Goal: Answer question/provide support: Share knowledge or assist other users

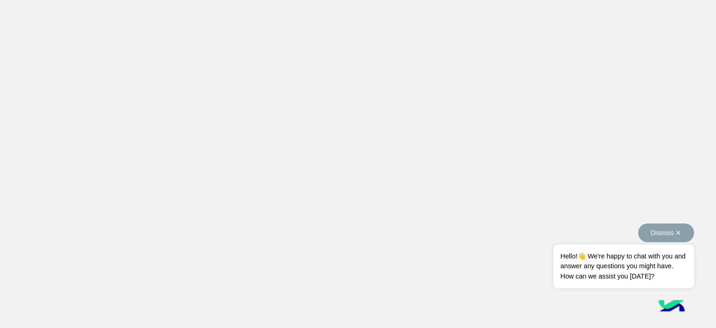
click at [682, 236] on button "Dismiss ✕" at bounding box center [666, 232] width 56 height 19
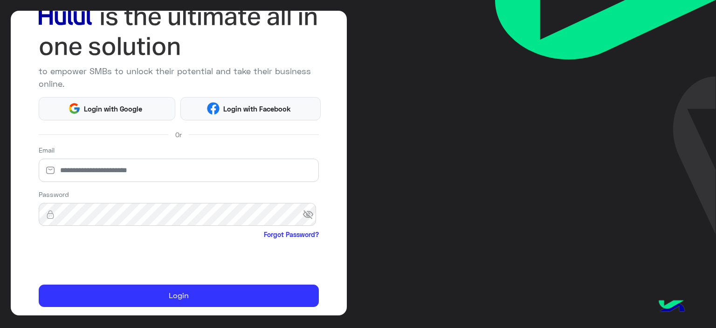
scroll to position [91, 0]
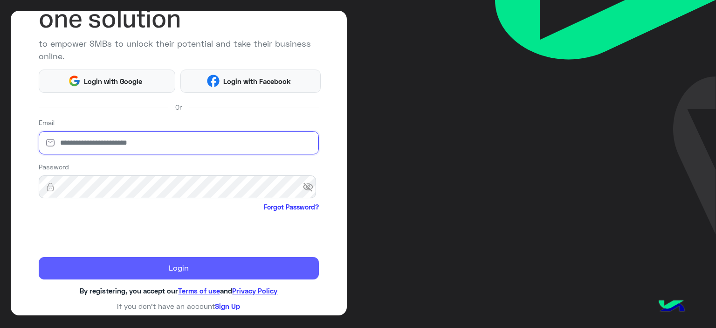
type input "**********"
click at [149, 263] on button "Login" at bounding box center [179, 268] width 281 height 22
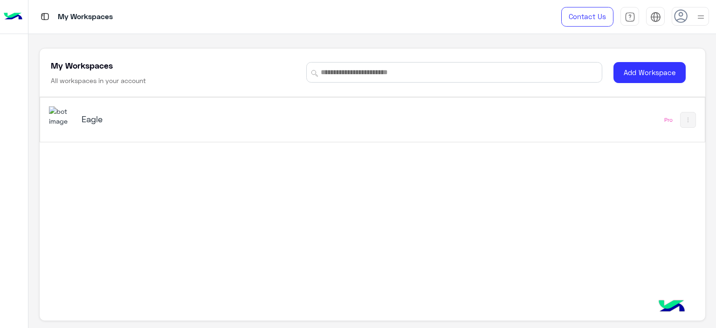
click at [89, 115] on h5 "Eagle" at bounding box center [198, 118] width 233 height 11
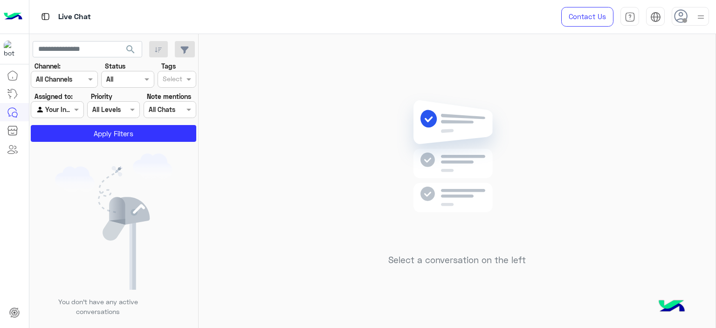
click at [675, 20] on icon at bounding box center [681, 16] width 14 height 14
click at [618, 67] on span "Online" at bounding box center [613, 71] width 18 height 10
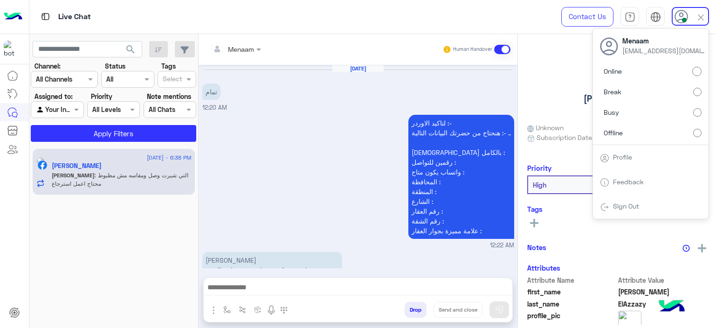
scroll to position [1069, 0]
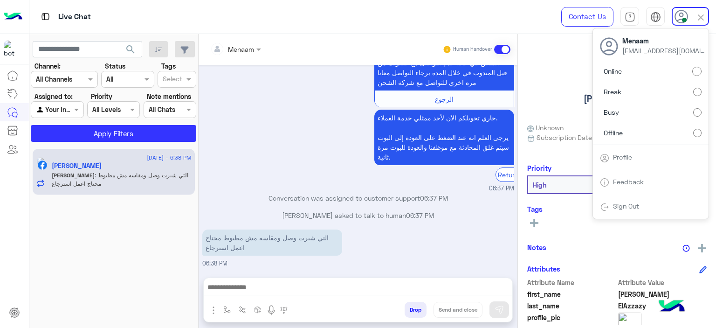
click at [268, 130] on div "للاستبدال في حالة الشراء من الفرع برجاء التوجه الي نفس الفرع ب اصل الفاتورة و ا…" at bounding box center [358, 73] width 312 height 239
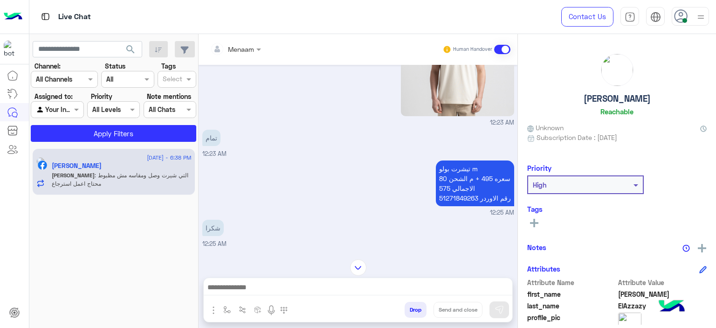
scroll to position [323, 0]
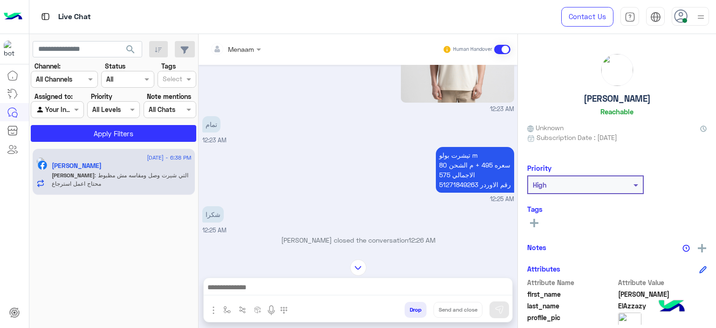
click at [448, 183] on p "تيشرت بولو m سعره 495 + م الشحن 80 الاجمالي 575 رقم الاوردر 51271849263" at bounding box center [475, 170] width 78 height 46
copy p "51271849263"
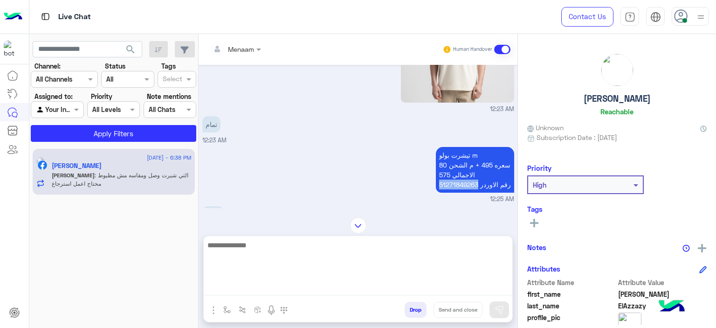
click at [251, 285] on textarea at bounding box center [358, 267] width 309 height 56
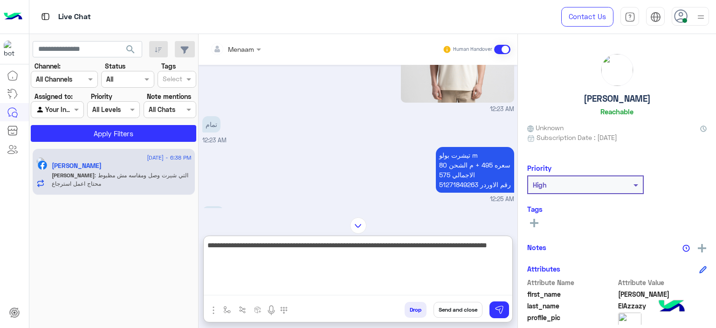
type textarea "**********"
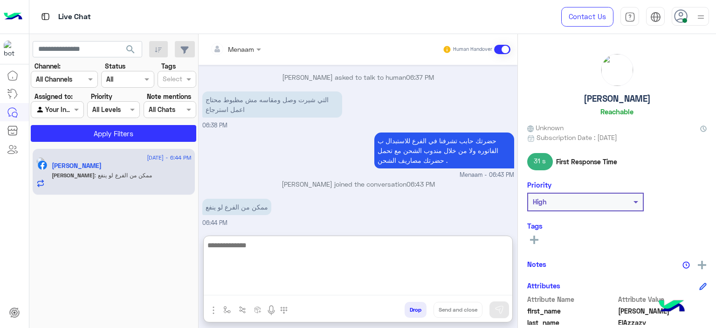
scroll to position [1208, 0]
click at [246, 248] on textarea at bounding box center [358, 267] width 309 height 56
click at [247, 249] on textarea at bounding box center [358, 267] width 309 height 56
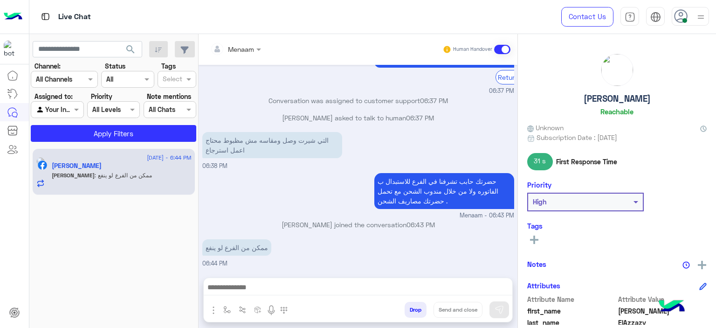
click at [211, 317] on div at bounding box center [249, 311] width 91 height 19
click at [210, 311] on img "button" at bounding box center [213, 309] width 11 height 11
click at [232, 294] on span "Images" at bounding box center [235, 289] width 24 height 11
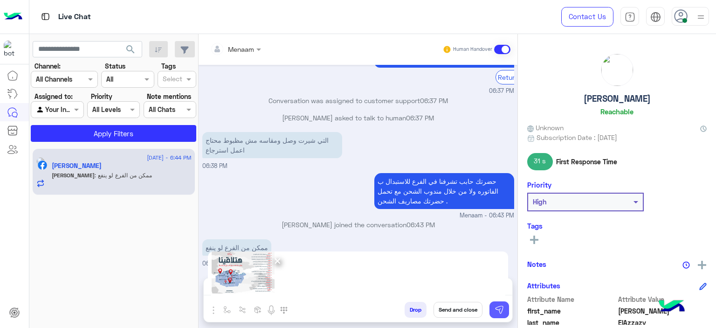
click at [501, 311] on img at bounding box center [498, 309] width 9 height 9
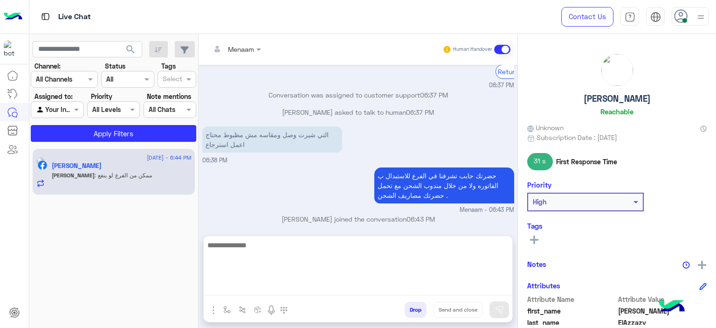
click at [253, 288] on textarea at bounding box center [358, 267] width 309 height 56
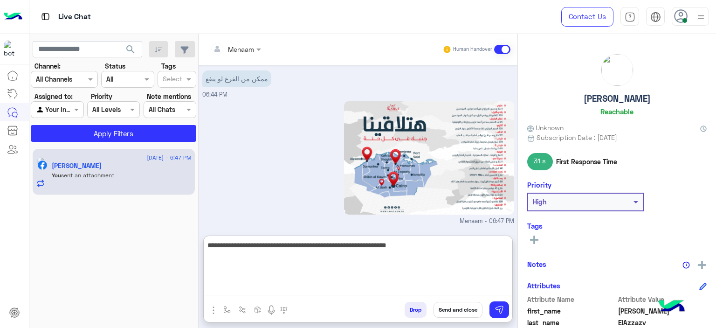
scroll to position [1366, 0]
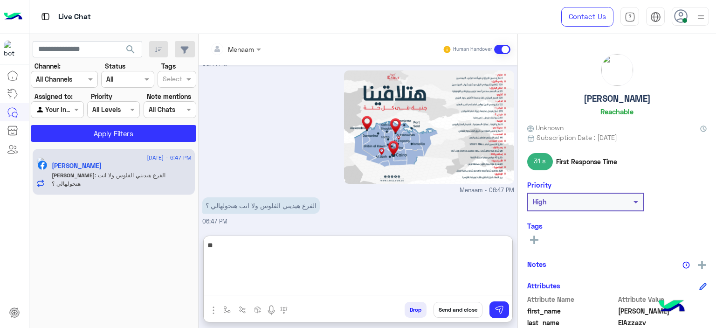
type textarea "*"
type textarea "**********"
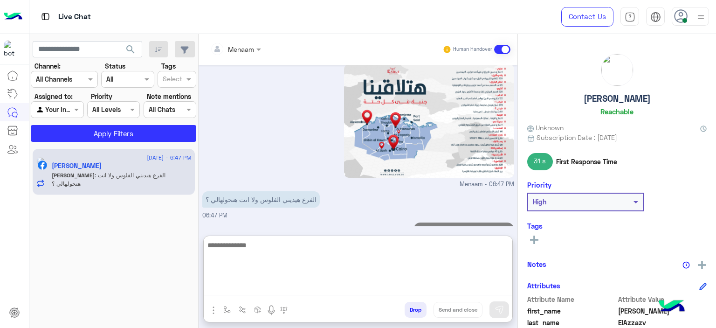
scroll to position [1395, 0]
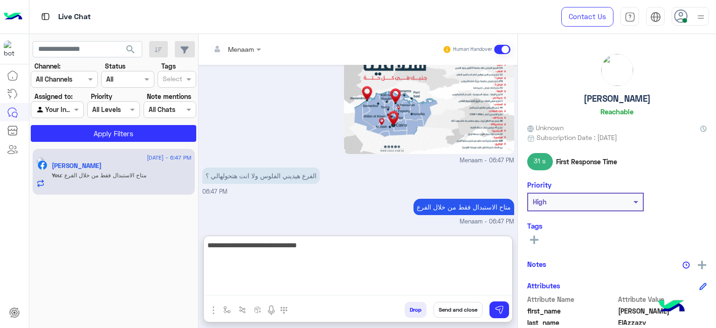
type textarea "**********"
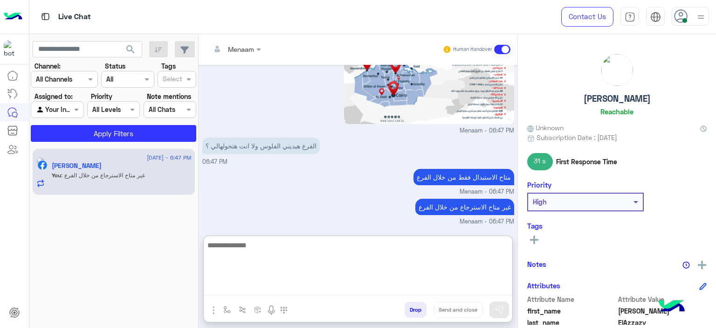
click at [260, 249] on textarea at bounding box center [358, 267] width 309 height 56
paste textarea "**********"
type textarea "**********"
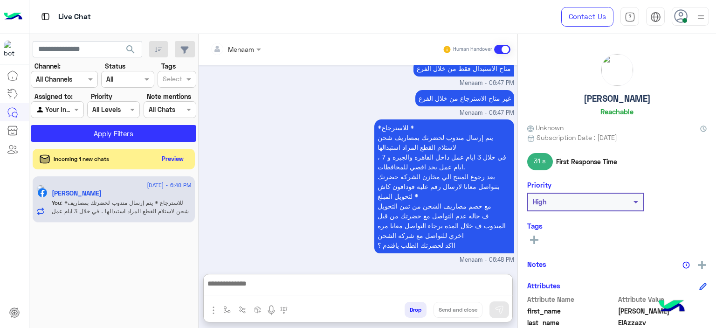
scroll to position [1572, 0]
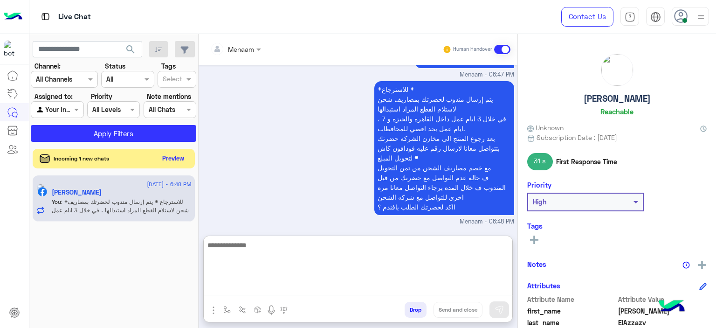
click at [165, 157] on button "Preview" at bounding box center [173, 158] width 29 height 13
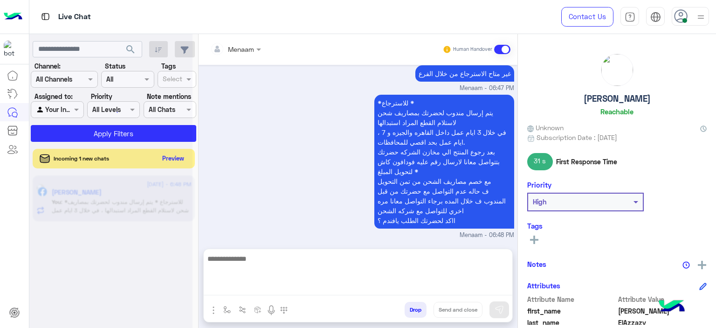
scroll to position [1530, 0]
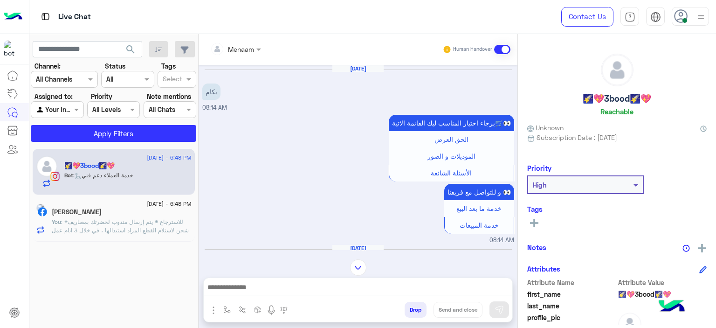
click at [242, 278] on div at bounding box center [358, 289] width 309 height 23
click at [251, 290] on textarea at bounding box center [358, 288] width 309 height 14
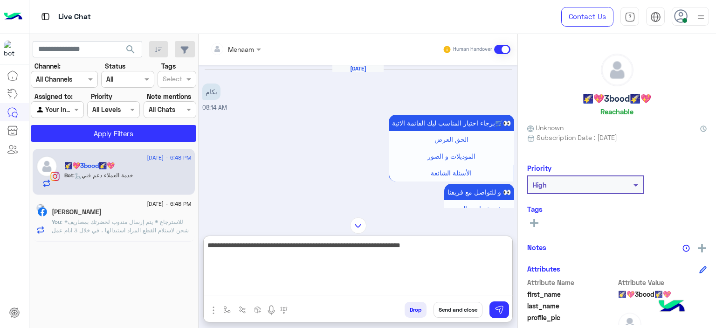
type textarea "**********"
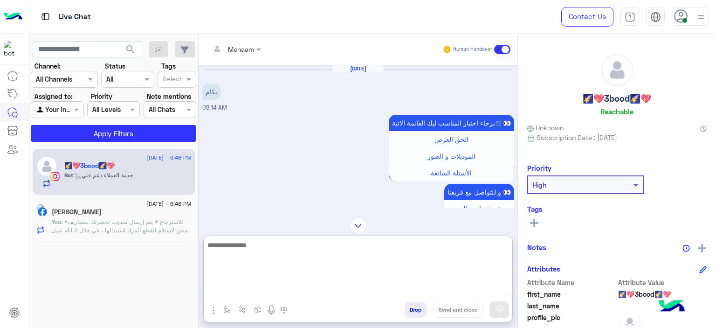
click at [605, 100] on h5 "🌠💖3bood🌠💖" at bounding box center [617, 98] width 69 height 11
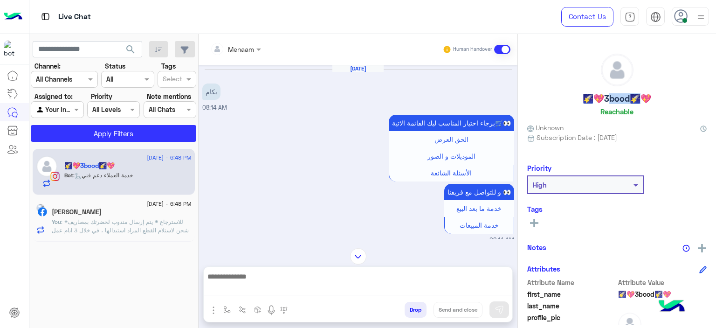
click at [605, 100] on h5 "🌠💖3bood🌠💖" at bounding box center [617, 98] width 69 height 11
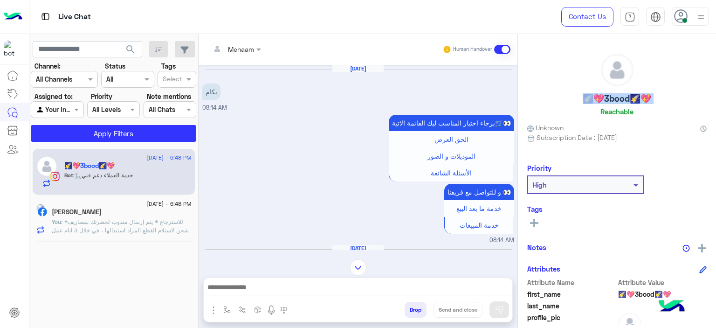
click at [605, 100] on h5 "🌠💖3bood🌠💖" at bounding box center [617, 98] width 69 height 11
copy h5 "🌠💖3bood🌠💖"
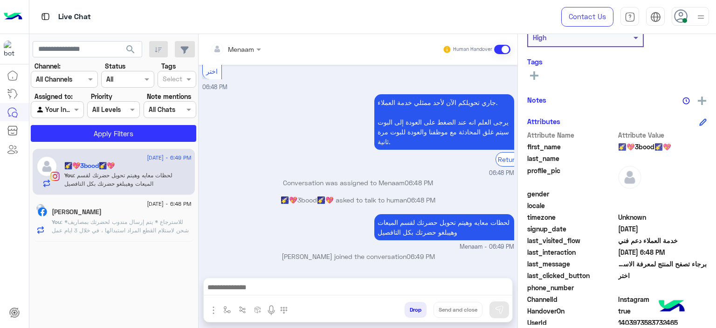
scroll to position [213, 0]
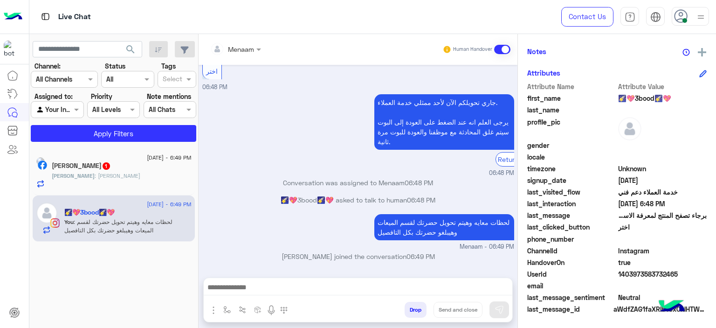
click at [637, 277] on span "1403973583732465" at bounding box center [662, 274] width 89 height 10
click at [636, 274] on span "1403973583732465" at bounding box center [662, 274] width 89 height 10
copy span "1403973583732465"
click at [109, 179] on p "Mahmoud : ماشي تمام" at bounding box center [96, 175] width 89 height 8
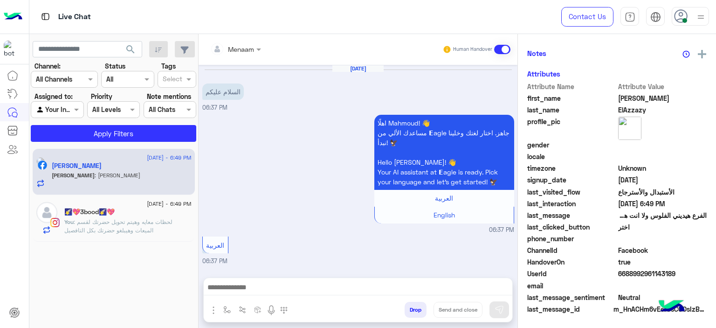
scroll to position [1022, 0]
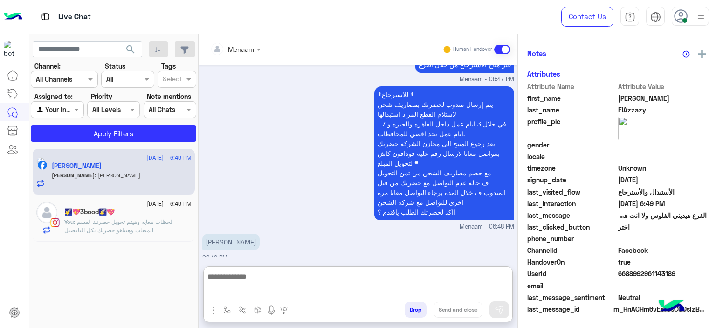
click at [264, 287] on textarea at bounding box center [358, 282] width 309 height 25
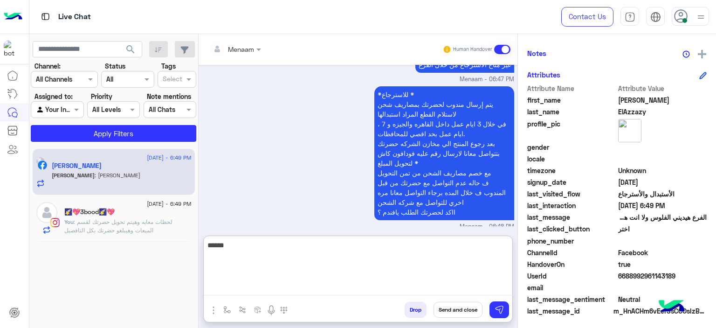
scroll to position [213, 0]
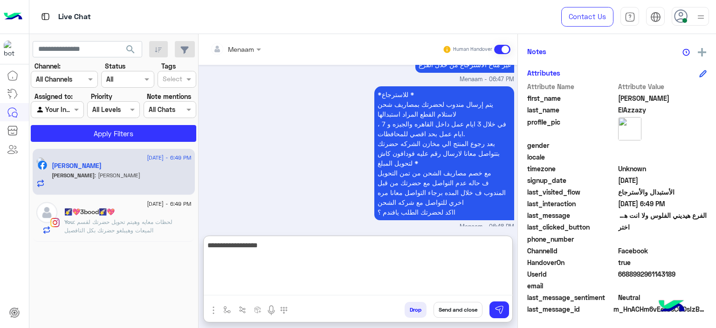
type textarea "**********"
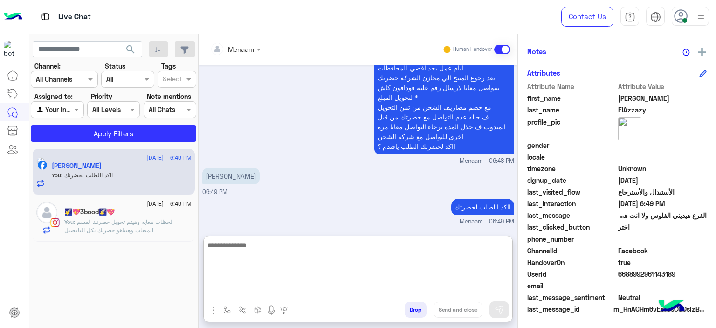
click at [108, 228] on span ": لحظات معايه وهيتم تحويل حضرتك لقسم الميعات وهيبلغو حضرتك بكل التافصيل" at bounding box center [118, 225] width 108 height 15
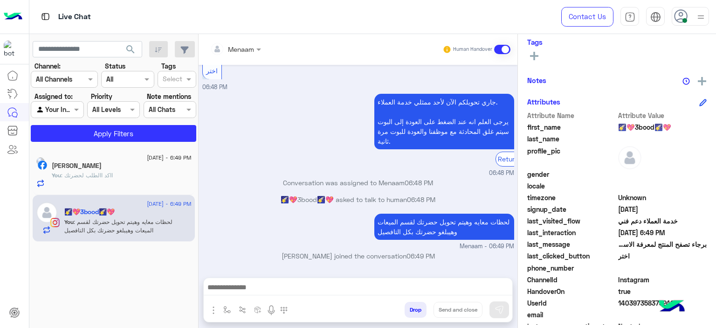
scroll to position [213, 0]
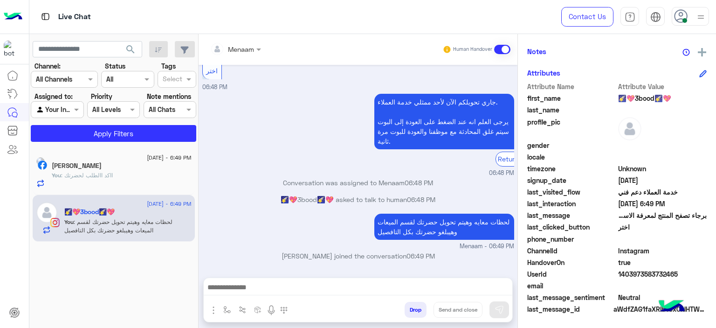
click at [638, 274] on span "1403973583732465" at bounding box center [662, 274] width 89 height 10
copy span "1403973583732465"
click at [243, 48] on div at bounding box center [236, 48] width 60 height 11
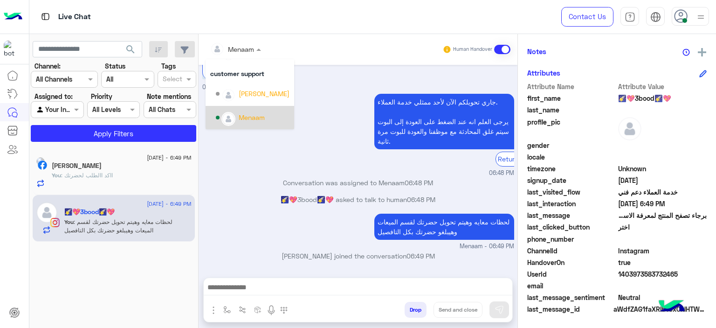
scroll to position [14, 0]
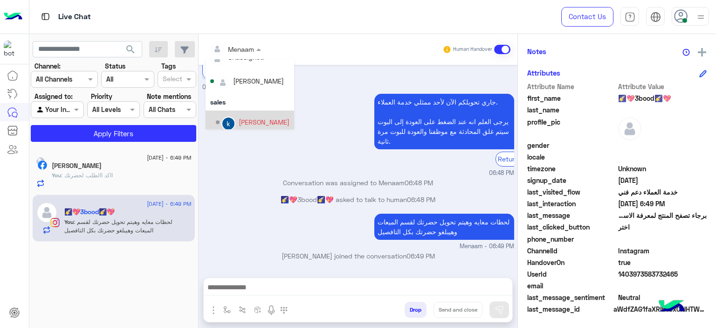
click at [254, 118] on div "khaled mohamed" at bounding box center [264, 122] width 51 height 10
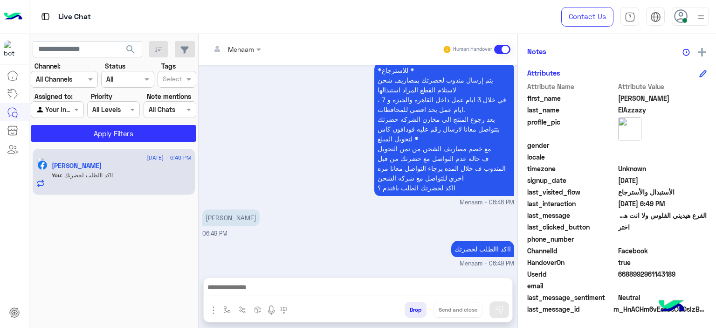
scroll to position [1021, 0]
drag, startPoint x: 241, startPoint y: 288, endPoint x: 316, endPoint y: 288, distance: 75.5
click at [240, 288] on textarea at bounding box center [358, 288] width 309 height 14
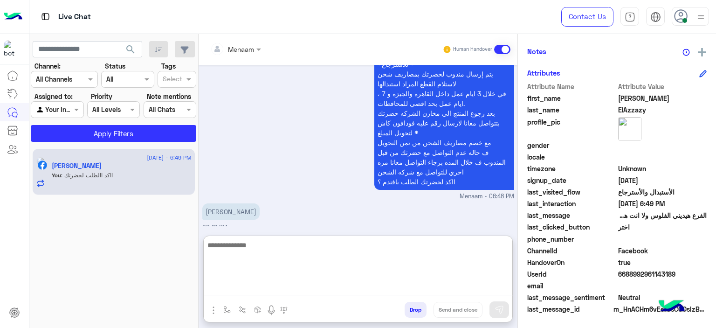
type textarea "*"
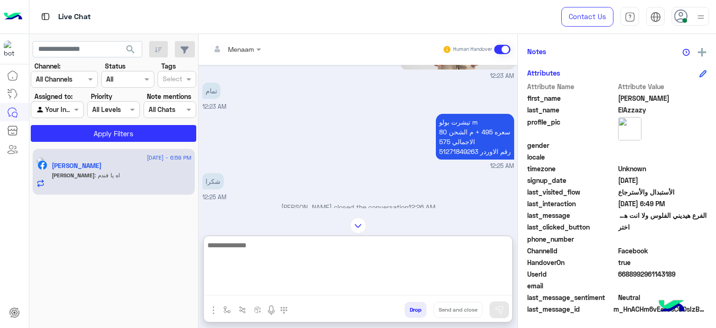
scroll to position [719, 0]
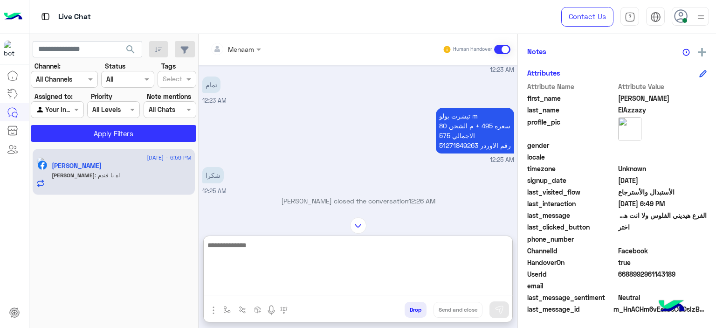
click at [455, 146] on p "تيشرت بولو m سعره 495 + م الشحن 80 الاجمالي 575 رقم الاوردر 51271849263" at bounding box center [475, 131] width 78 height 46
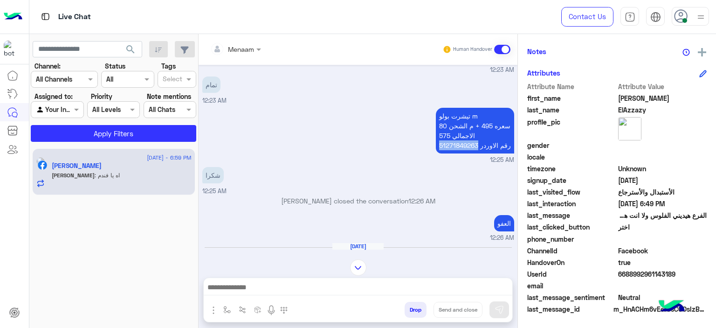
click at [455, 146] on p "تيشرت بولو m سعره 495 + م الشحن 80 الاجمالي 575 رقم الاوردر 51271849263" at bounding box center [475, 131] width 78 height 46
copy p "51271849263"
click at [258, 290] on textarea at bounding box center [358, 288] width 309 height 14
paste textarea "**********"
type textarea "**********"
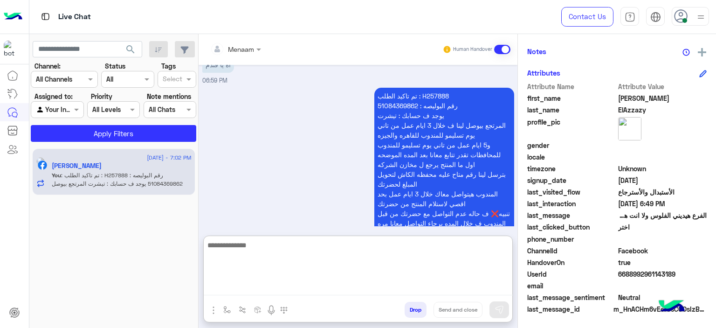
scroll to position [2200, 0]
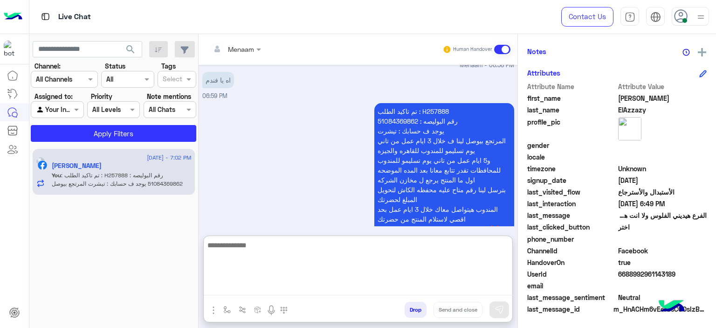
click at [391, 125] on p "تم تاكيد الطلب : H257888 رقم البوليصه : 51084369862 يوجد ف حسابك : تيشرت المرتج…" at bounding box center [444, 179] width 140 height 153
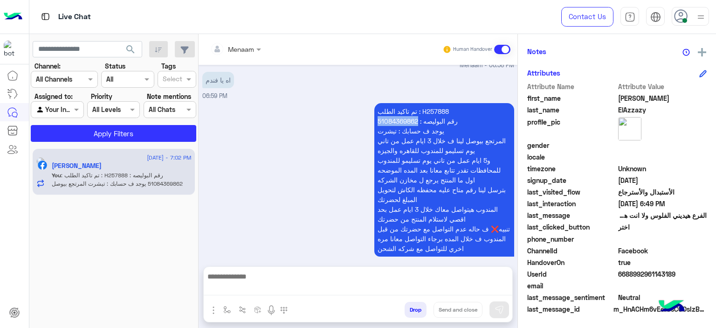
click at [391, 125] on p "تم تاكيد الطلب : H257888 رقم البوليصه : 51084369862 يوجد ف حسابك : تيشرت المرتج…" at bounding box center [444, 179] width 140 height 153
copy p "51084369862"
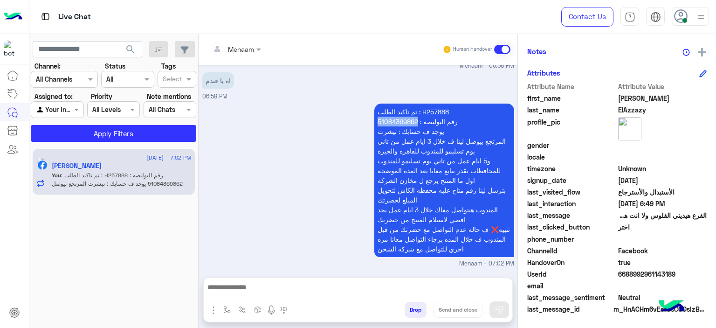
scroll to position [2204, 0]
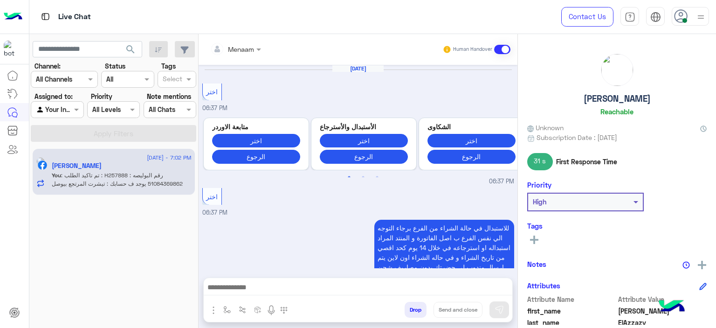
scroll to position [1020, 0]
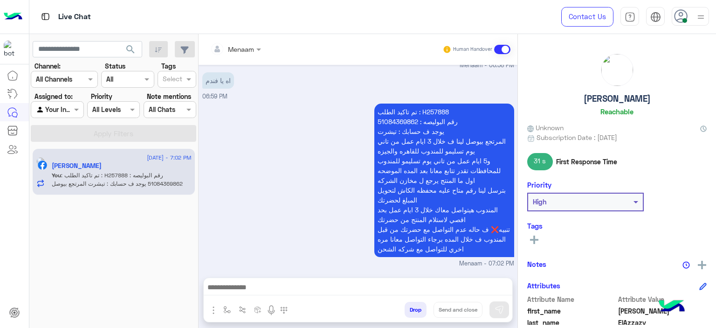
click at [422, 312] on button "Drop" at bounding box center [416, 310] width 22 height 16
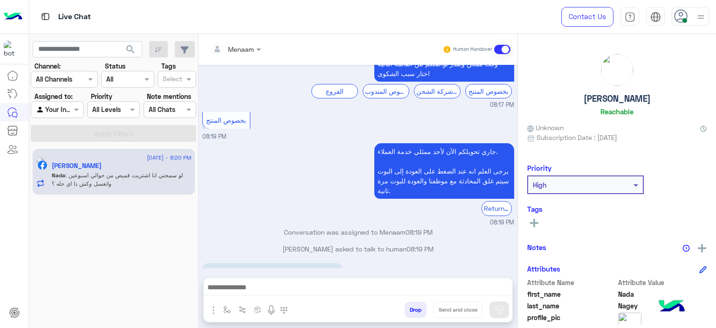
scroll to position [475, 0]
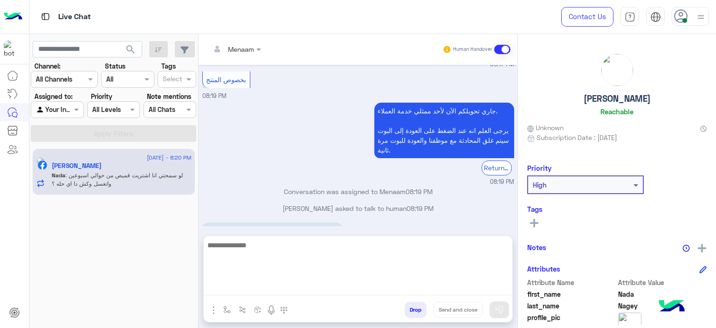
click at [267, 291] on textarea at bounding box center [358, 267] width 309 height 56
type textarea "**********"
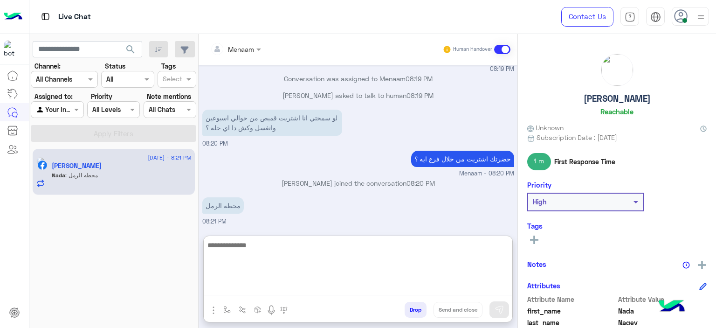
scroll to position [596, 0]
click at [252, 254] on textarea at bounding box center [358, 267] width 309 height 56
paste textarea "**********"
type textarea "**********"
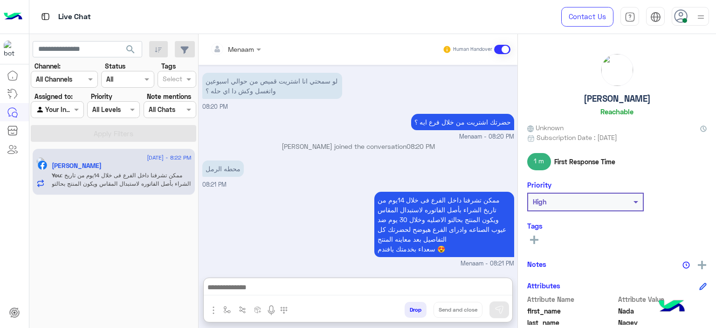
click at [600, 105] on div "Nada Nagey Reachable" at bounding box center [616, 87] width 179 height 66
click at [601, 104] on div "Nada Nagey Reachable" at bounding box center [616, 87] width 179 height 66
click at [602, 104] on div "Nada Nagey Reachable" at bounding box center [616, 87] width 179 height 66
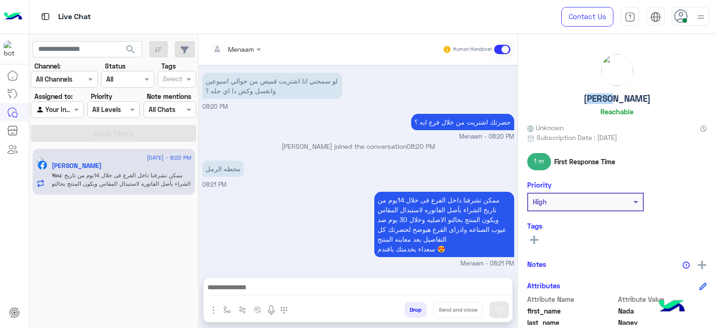
click at [602, 102] on h5 "Nada Nagey" at bounding box center [616, 98] width 67 height 11
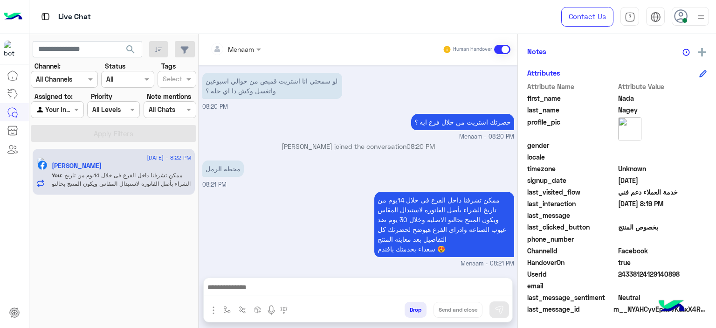
click at [631, 266] on span "true" at bounding box center [662, 262] width 89 height 10
click at [631, 274] on span "24338124129140898" at bounding box center [662, 274] width 89 height 10
copy span "24338124129140898"
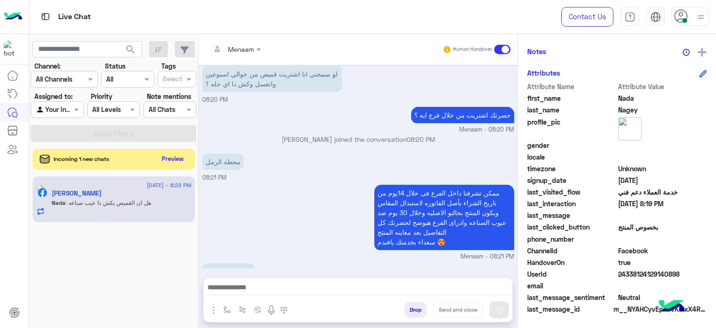
scroll to position [693, 0]
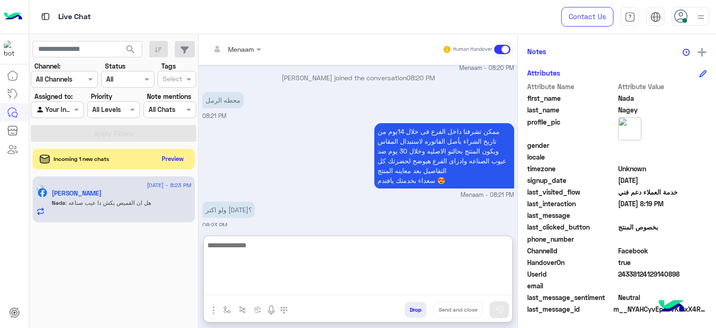
click at [254, 288] on textarea at bounding box center [358, 267] width 309 height 56
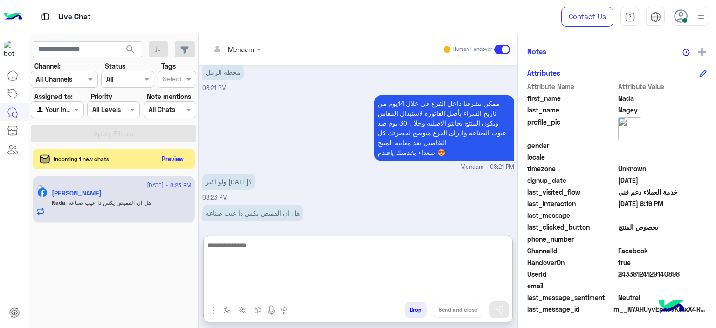
scroll to position [736, 0]
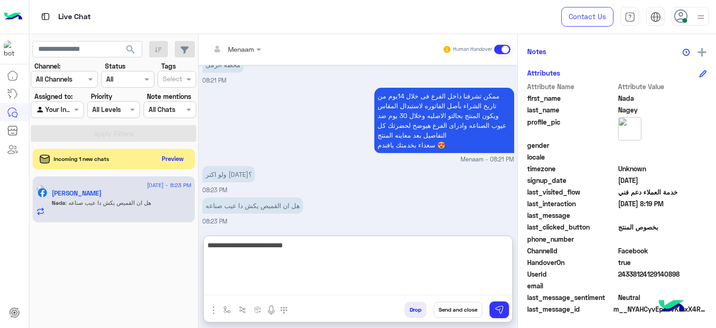
type textarea "**********"
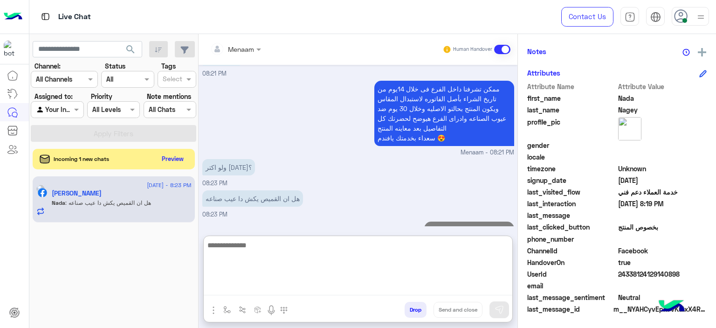
scroll to position [766, 0]
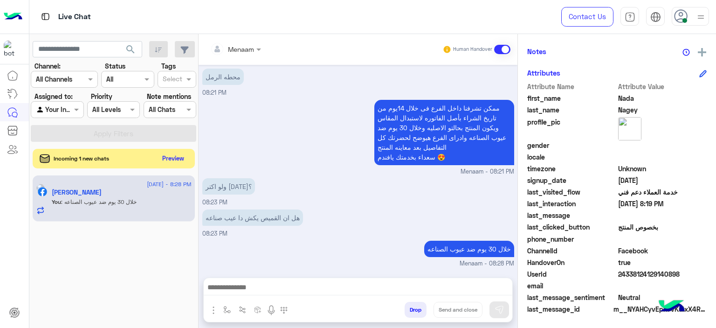
click at [167, 158] on button "Preview" at bounding box center [173, 158] width 29 height 13
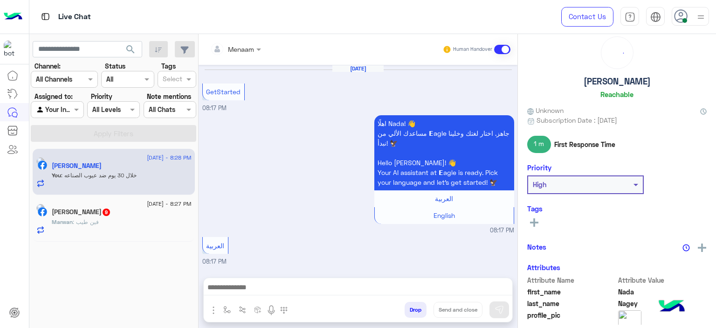
scroll to position [0, 0]
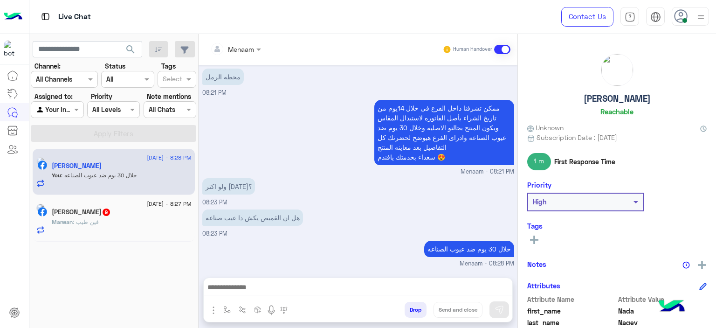
click at [140, 213] on div "Marwan Ayman 9" at bounding box center [122, 213] width 140 height 10
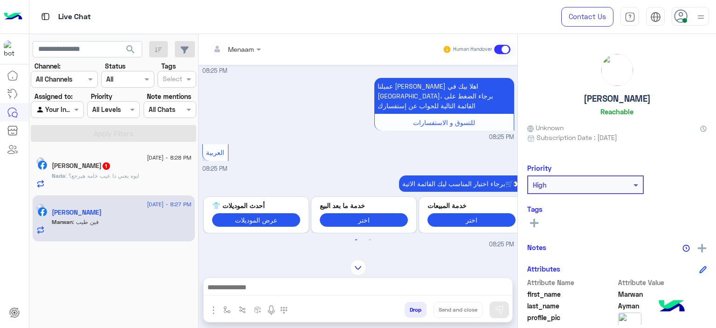
scroll to position [201, 0]
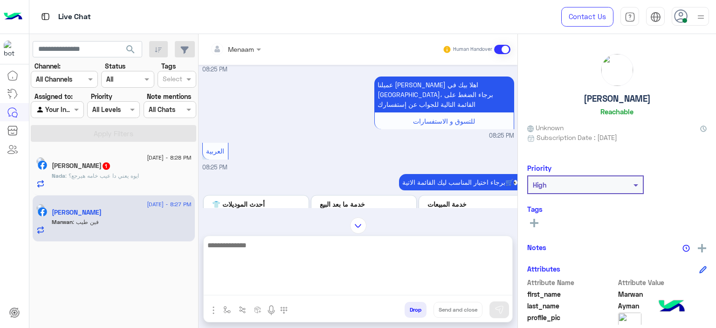
click at [268, 282] on textarea at bounding box center [358, 267] width 309 height 56
type textarea "**********"
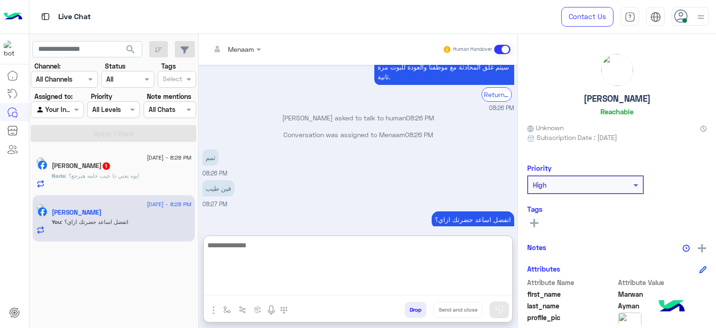
scroll to position [989, 0]
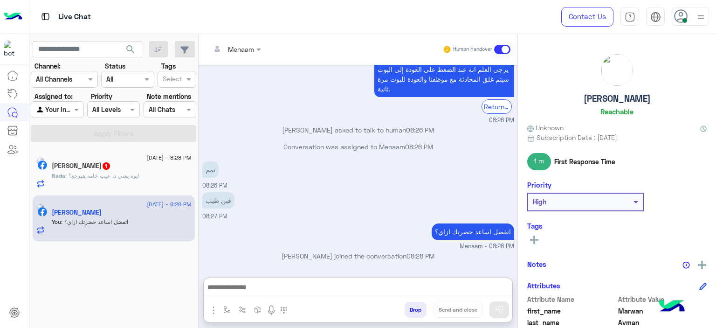
click at [134, 170] on div "Nada Nagey 1" at bounding box center [122, 167] width 140 height 10
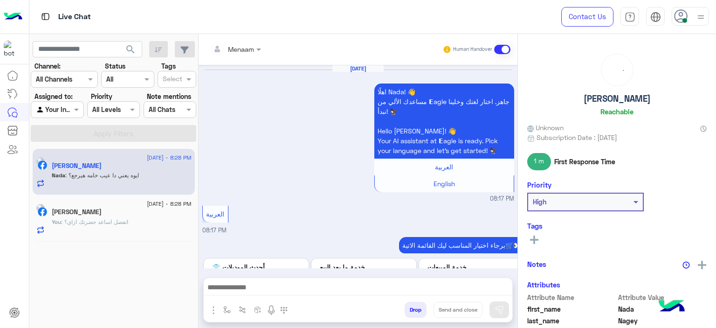
scroll to position [723, 0]
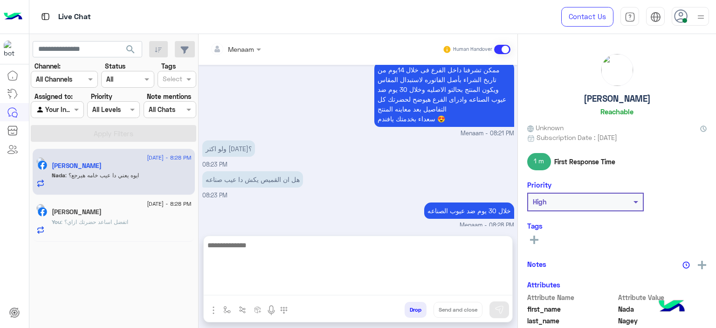
click at [278, 287] on textarea at bounding box center [358, 267] width 309 height 56
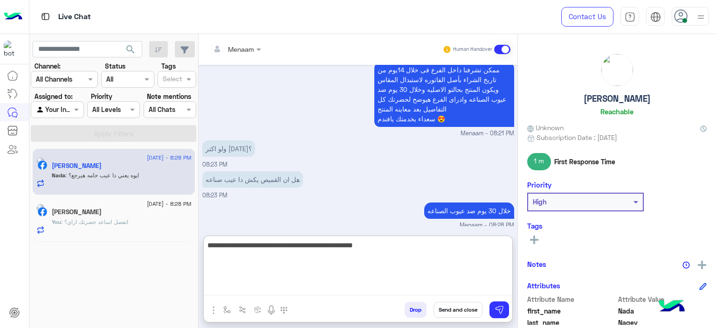
type textarea "**********"
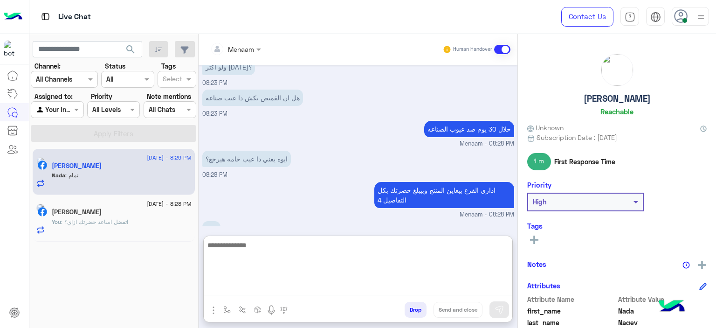
scroll to position [836, 0]
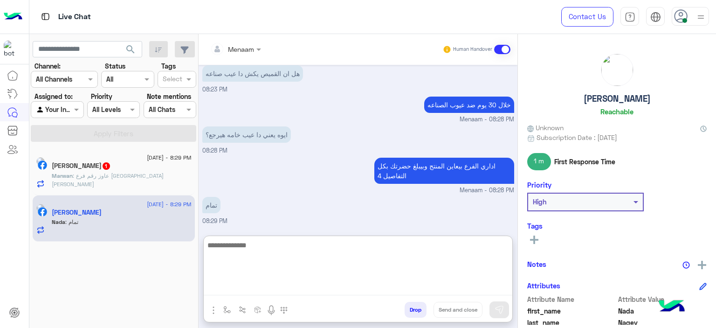
click at [267, 252] on textarea at bounding box center [358, 267] width 309 height 56
type textarea "**********"
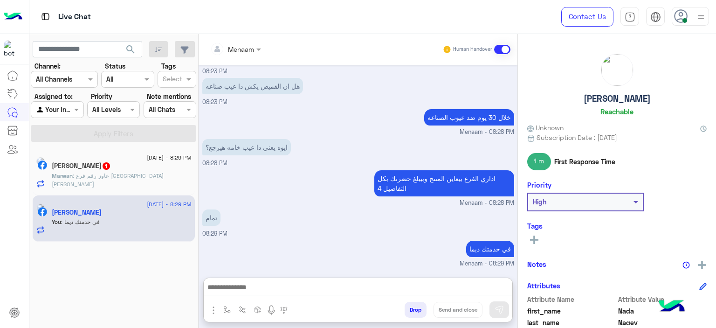
click at [124, 174] on span ": عاوز رقم فرع شارع فؤاد اسكندرية" at bounding box center [108, 179] width 112 height 15
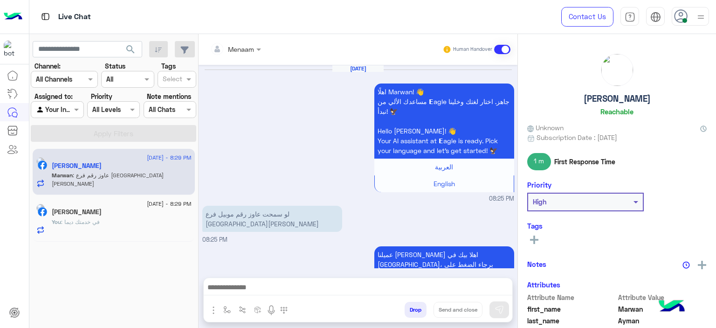
scroll to position [946, 0]
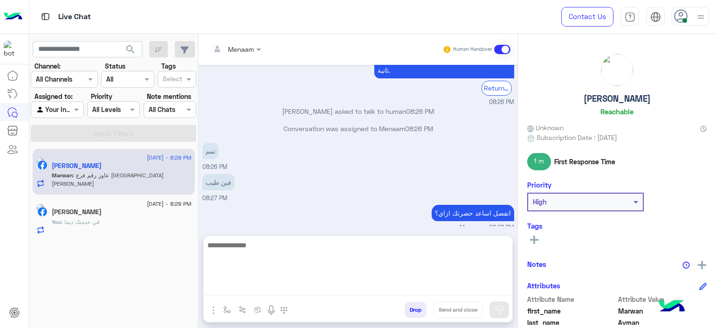
click at [254, 290] on textarea at bounding box center [358, 267] width 309 height 56
paste textarea "**********"
type textarea "**********"
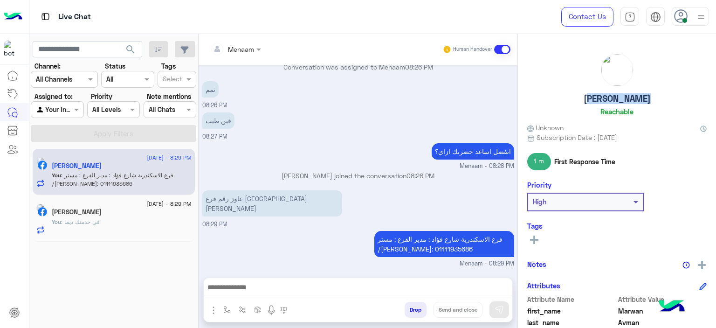
scroll to position [986, 0]
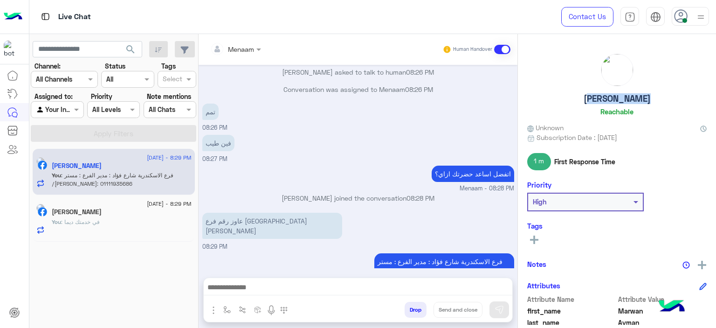
drag, startPoint x: 643, startPoint y: 90, endPoint x: 650, endPoint y: 98, distance: 10.3
click at [656, 96] on div "Marwan Ayman Reachable" at bounding box center [616, 87] width 179 height 66
copy h5 "Marwan Ayman"
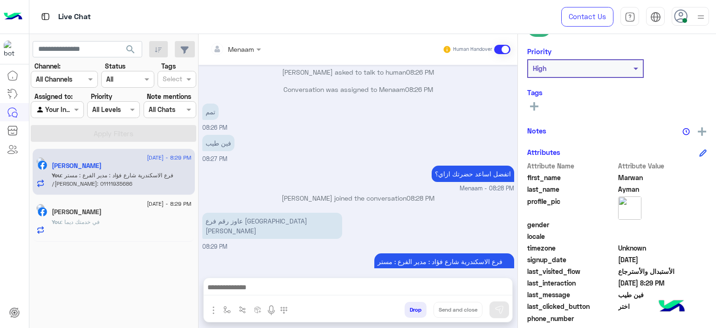
scroll to position [213, 0]
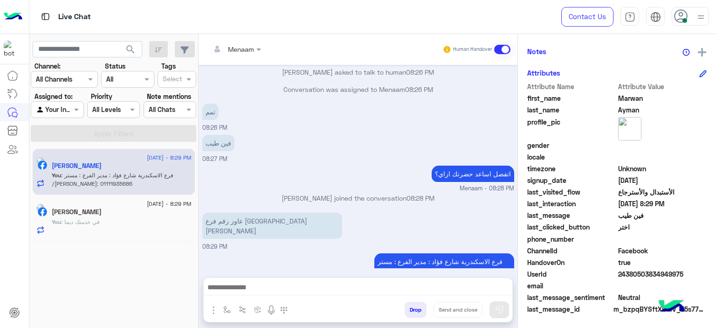
click at [626, 274] on span "24380503834949975" at bounding box center [662, 274] width 89 height 10
copy span "24380503834949975"
click at [104, 228] on div "You : في خدمتك ديما" at bounding box center [122, 226] width 140 height 16
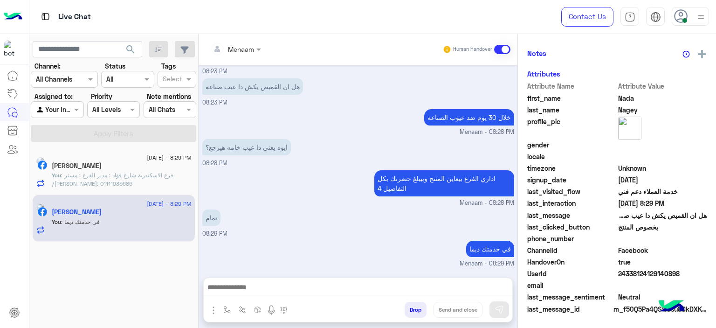
scroll to position [211, 0]
click at [414, 313] on button "Drop" at bounding box center [416, 310] width 22 height 16
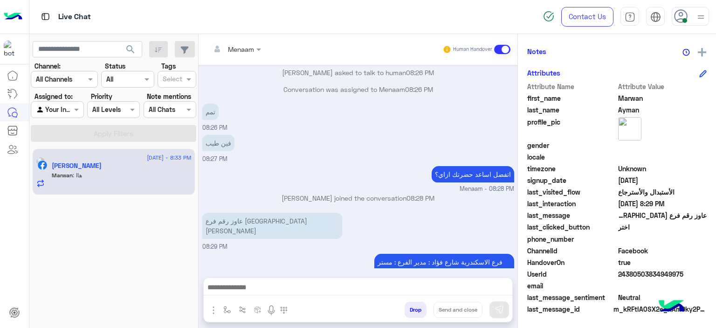
scroll to position [956, 0]
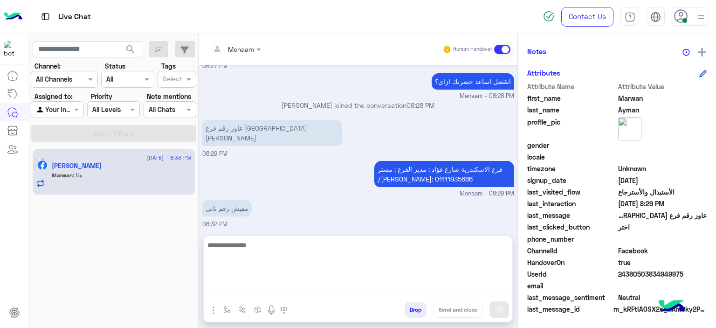
click at [268, 286] on textarea at bounding box center [358, 267] width 309 height 56
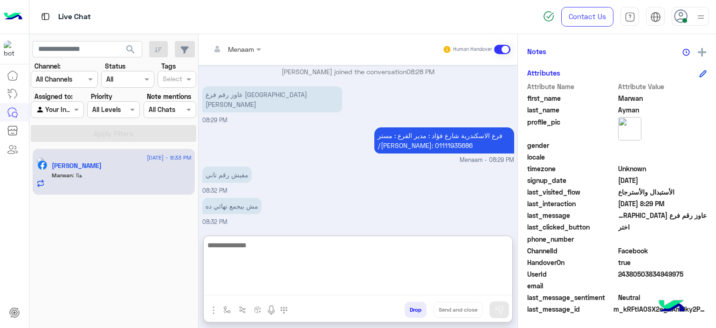
scroll to position [999, 0]
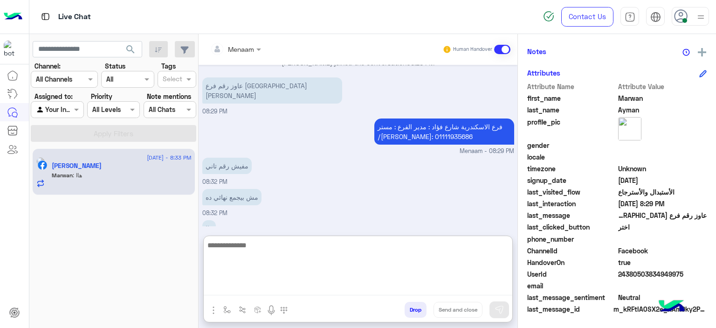
click at [257, 246] on textarea at bounding box center [358, 267] width 309 height 56
click at [234, 249] on textarea at bounding box center [358, 267] width 309 height 56
type textarea "*"
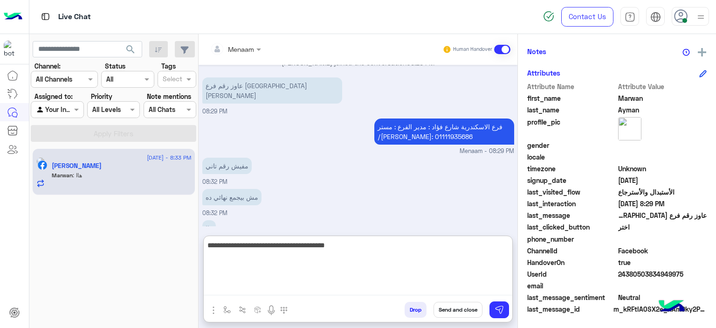
type textarea "**********"
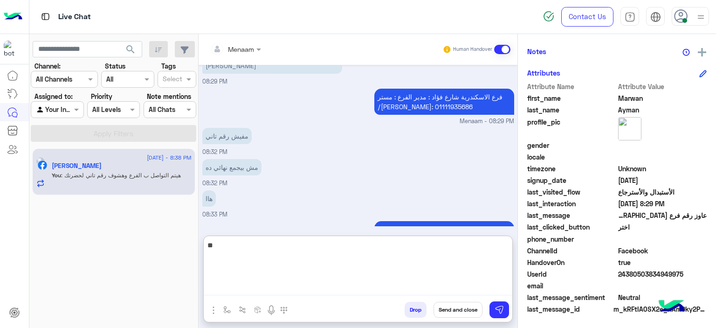
type textarea "*"
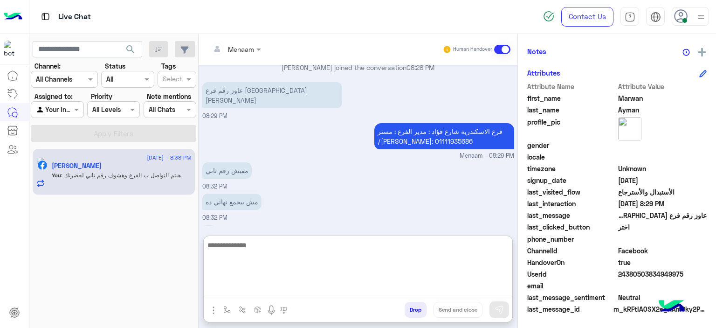
scroll to position [982, 0]
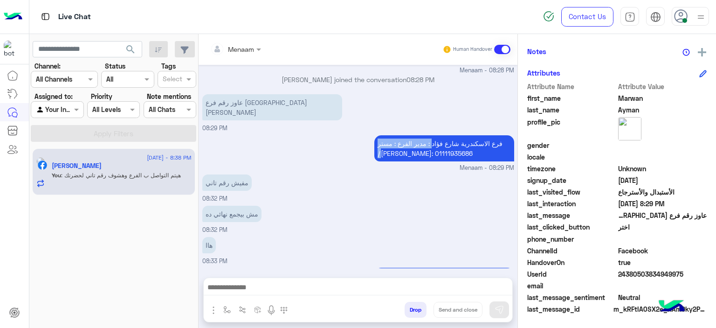
drag, startPoint x: 431, startPoint y: 124, endPoint x: 500, endPoint y: 124, distance: 68.5
click at [499, 135] on p "فرع الاسكندرية شارع فؤاد : مدير الفرع : مستر /عمرو الجمال: 01111935686" at bounding box center [444, 148] width 140 height 26
drag, startPoint x: 500, startPoint y: 124, endPoint x: 505, endPoint y: 125, distance: 5.7
click at [500, 135] on p "فرع الاسكندرية شارع فؤاد : مدير الفرع : مستر /عمرو الجمال: 01111935686" at bounding box center [444, 148] width 140 height 26
click at [449, 135] on p "فرع الاسكندرية شارع فؤاد : مدير الفرع : مستر /عمرو الجمال: 01111935686" at bounding box center [444, 148] width 140 height 26
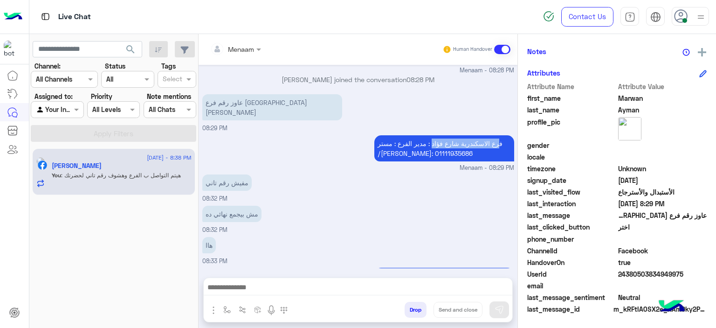
drag, startPoint x: 432, startPoint y: 121, endPoint x: 498, endPoint y: 120, distance: 65.7
click at [498, 135] on p "فرع الاسكندرية شارع فؤاد : مدير الفرع : مستر /عمرو الجمال: 01111935686" at bounding box center [444, 148] width 140 height 26
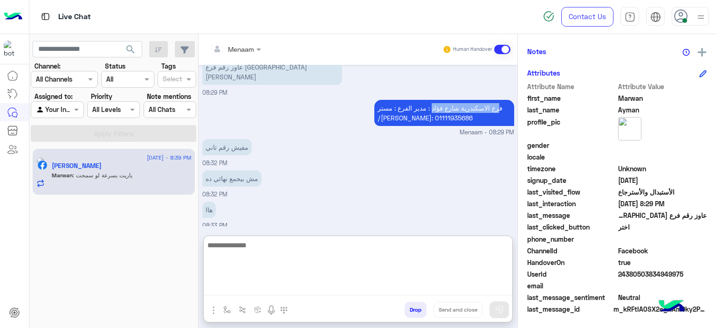
click at [239, 283] on textarea at bounding box center [358, 267] width 309 height 56
paste textarea "**********"
drag, startPoint x: 216, startPoint y: 255, endPoint x: 199, endPoint y: 257, distance: 16.4
click at [199, 257] on div "Menaam Human Handover Aug 25, 2025 لو سمحت عاوز رقم موبيل فرع شارع فؤاد اسطندري…" at bounding box center [358, 182] width 319 height 297
click at [214, 262] on textarea "**********" at bounding box center [358, 267] width 309 height 56
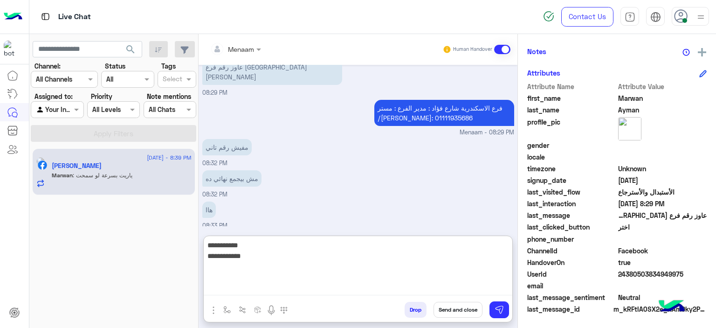
click at [224, 259] on textarea "**********" at bounding box center [358, 267] width 309 height 56
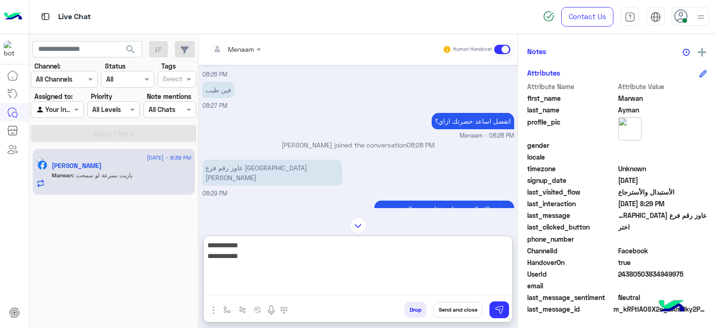
scroll to position [971, 0]
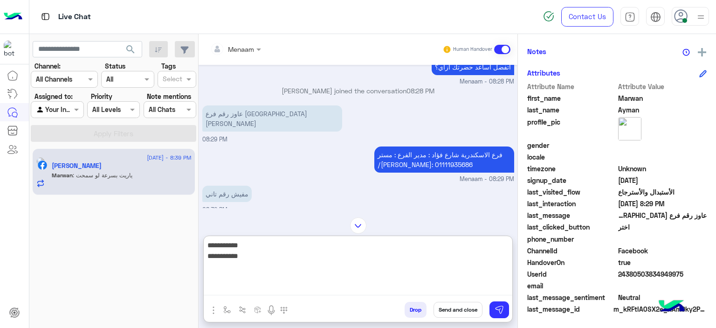
click at [238, 242] on textarea "**********" at bounding box center [358, 267] width 309 height 56
type textarea "**********"
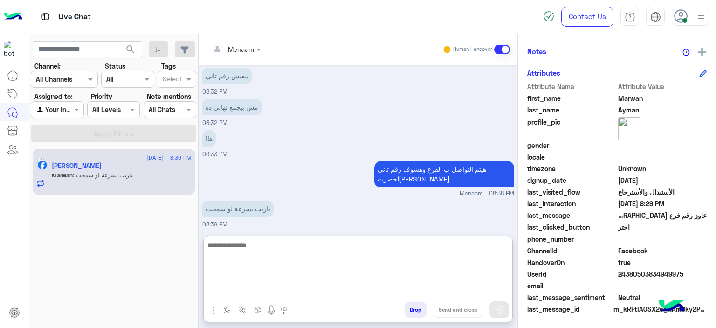
click at [234, 253] on textarea at bounding box center [358, 267] width 309 height 56
click at [233, 251] on textarea at bounding box center [358, 267] width 309 height 56
type textarea "*"
type textarea "**********"
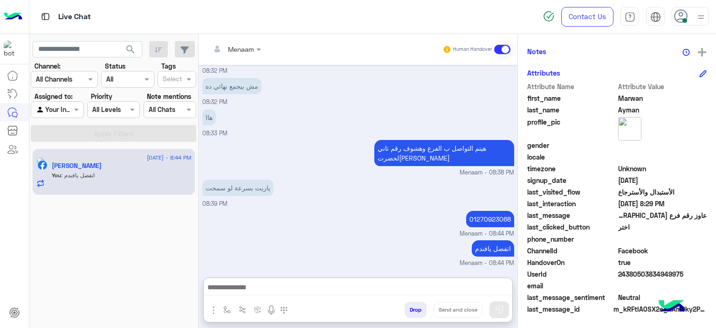
click at [420, 310] on button "Drop" at bounding box center [416, 310] width 22 height 16
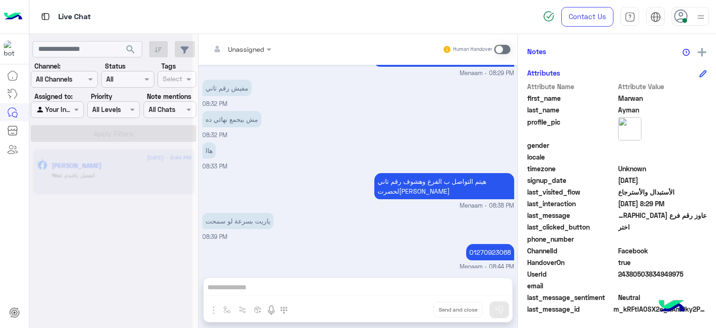
scroll to position [1094, 0]
